Goal: Navigation & Orientation: Go to known website

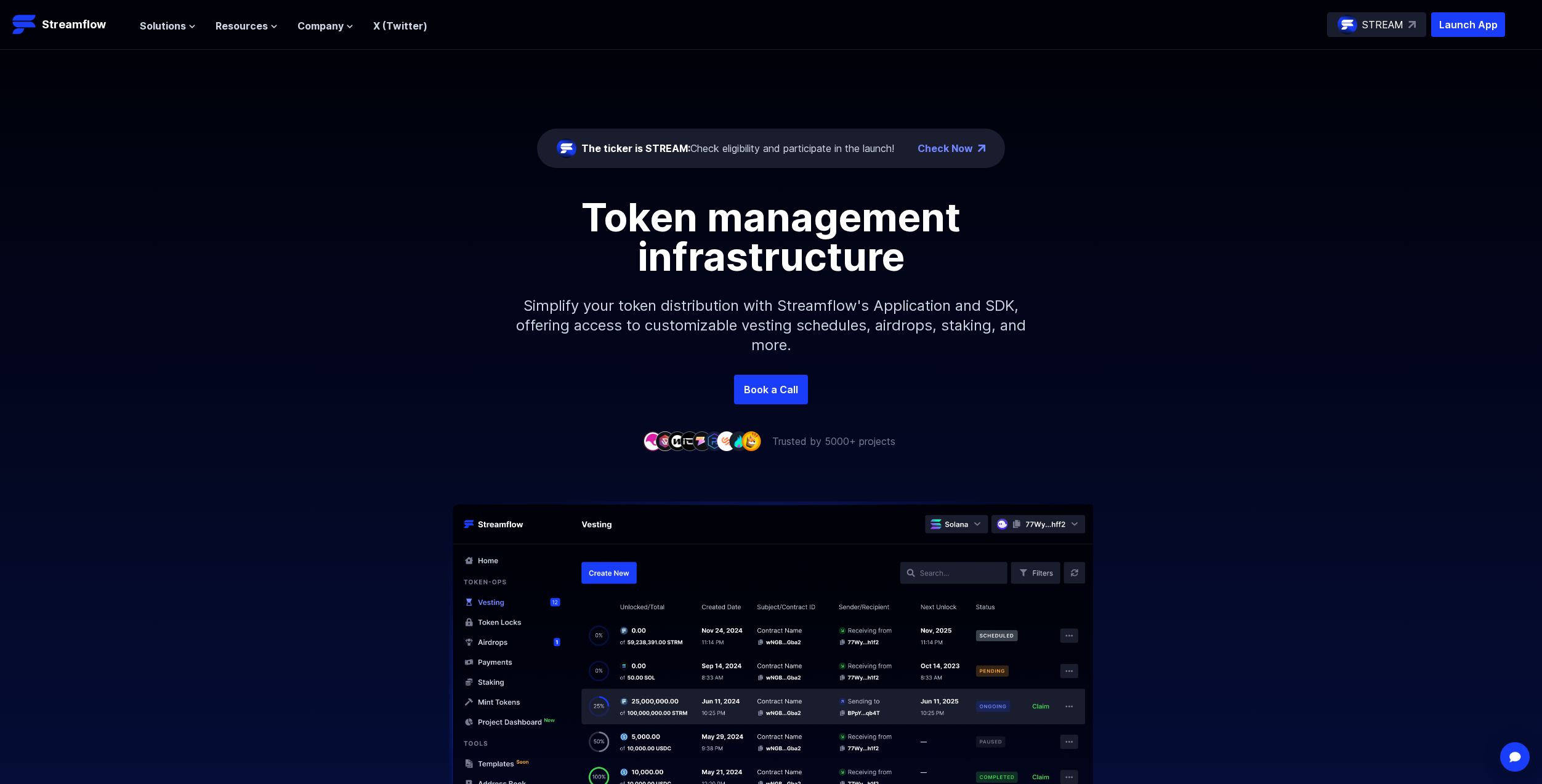
click at [764, 145] on div "The ticker is STREAM: Check eligibility and participate in the launch!" at bounding box center [738, 148] width 313 height 15
click at [857, 148] on div "The ticker is STREAM: Check eligibility and participate in the launch!" at bounding box center [738, 148] width 313 height 15
click at [955, 145] on link "Check Now" at bounding box center [945, 148] width 55 height 15
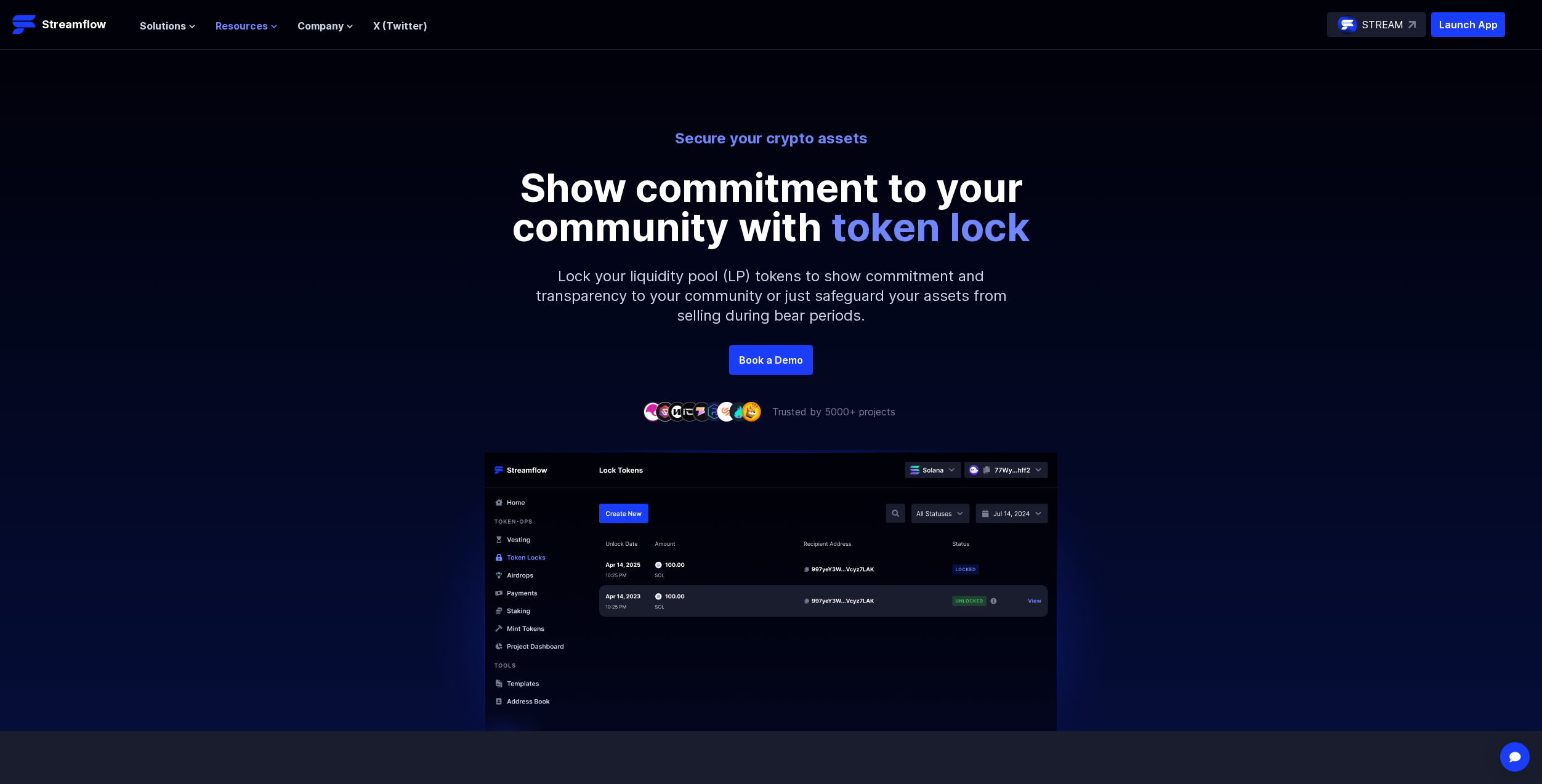
click at [231, 29] on span "Resources" at bounding box center [242, 26] width 52 height 15
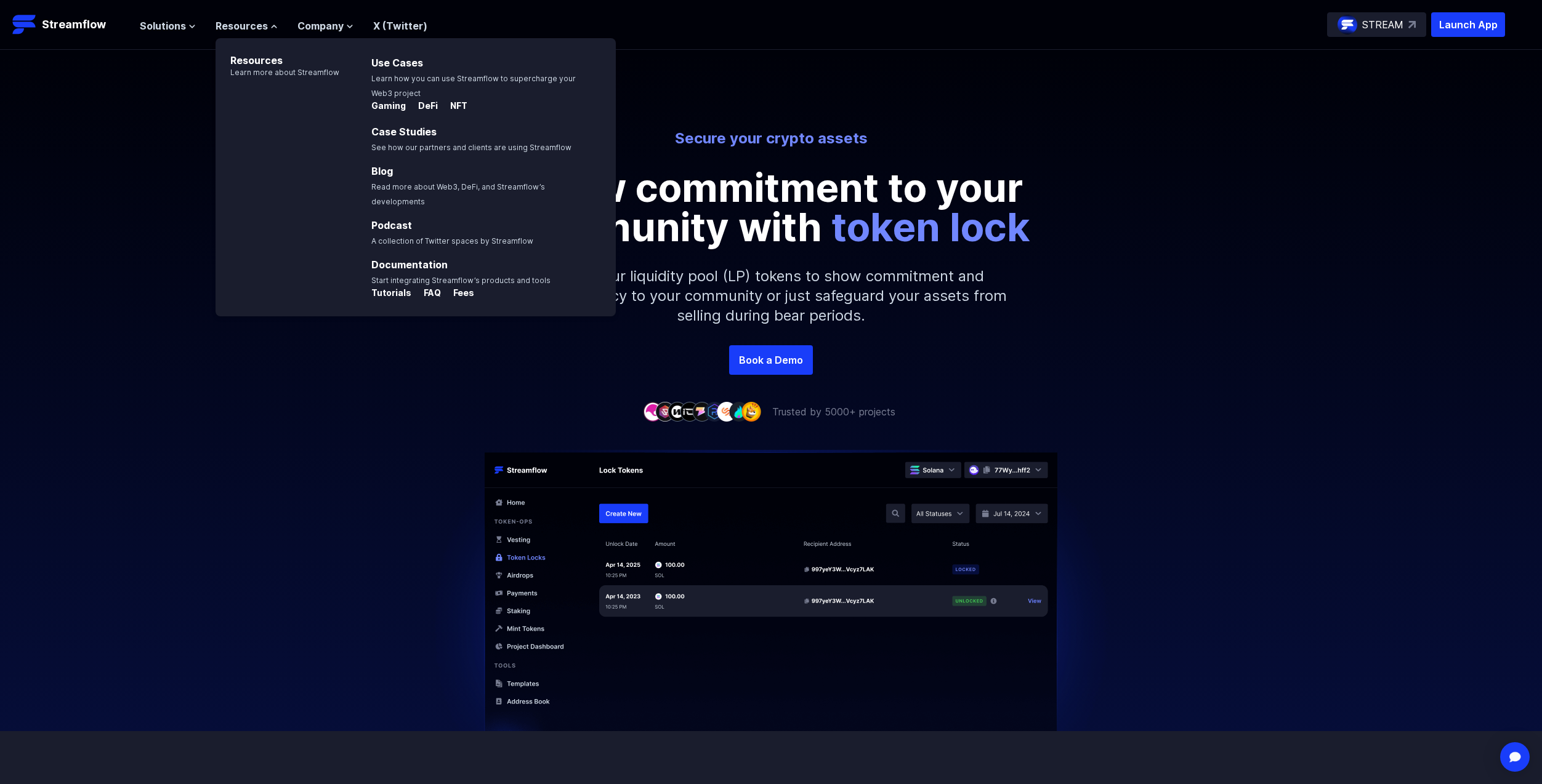
click at [202, 167] on div "Secure your crypto assets Show commitment to your community with token lock Loc…" at bounding box center [771, 237] width 1542 height 217
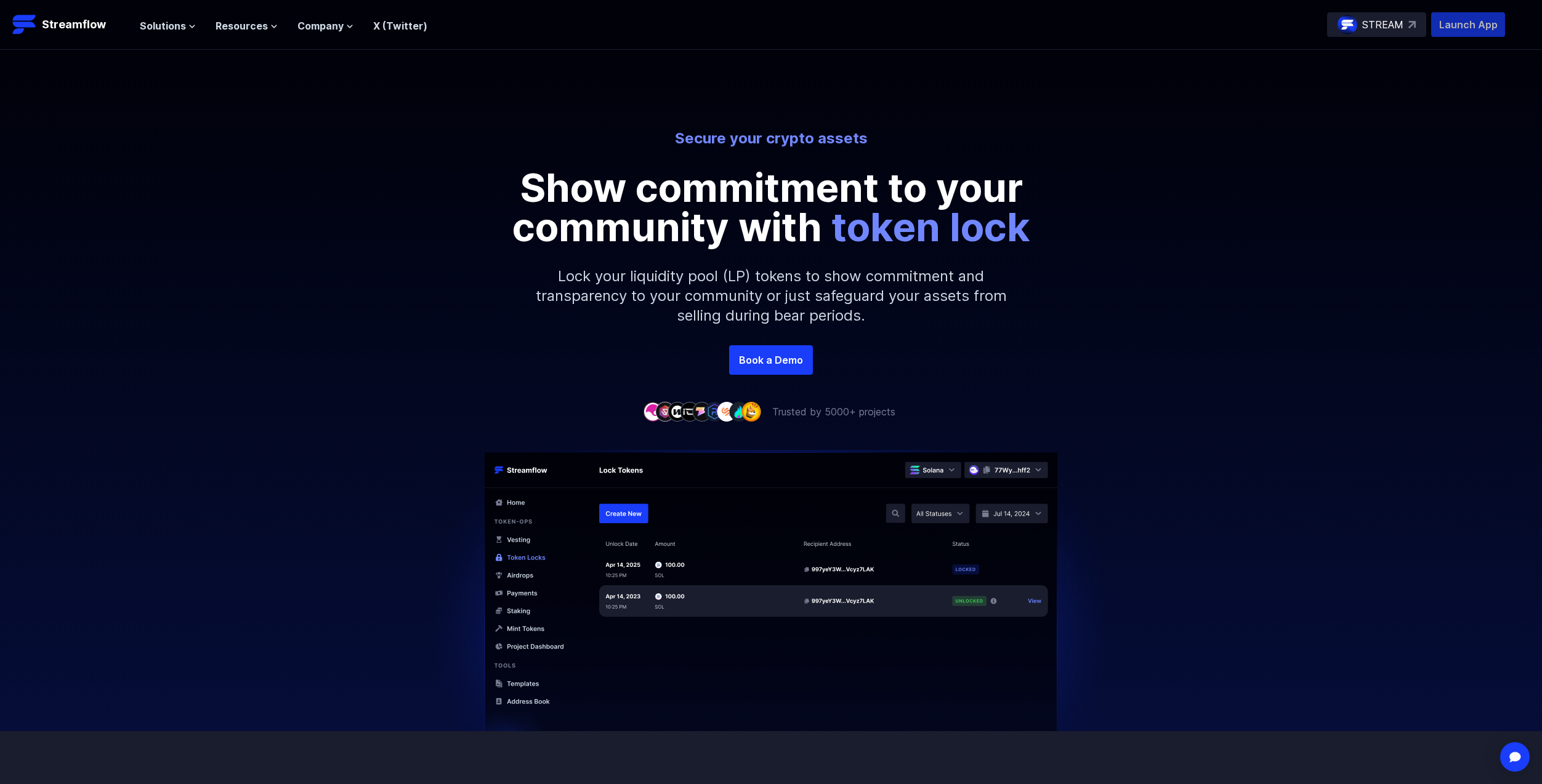
click at [1470, 22] on p "Launch App" at bounding box center [1468, 24] width 74 height 24
